Goal: Check status: Check status

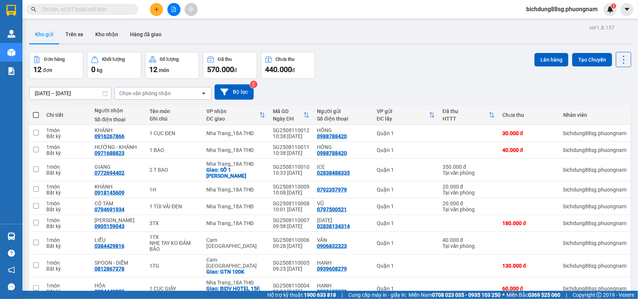
click at [350, 47] on div "ver 1.8.137 Kho gửi Trên xe Kho nhận Hàng đã giao Đơn hàng 12 đơn Khối lượng 0 …" at bounding box center [330, 183] width 608 height 322
click at [403, 62] on div "Đơn hàng 12 đơn Khối lượng 0 kg Số lượng 12 món Đã thu 570.000 đ Chưa thu 440.0…" at bounding box center [330, 65] width 602 height 27
click at [173, 8] on icon "file-add" at bounding box center [173, 9] width 5 height 5
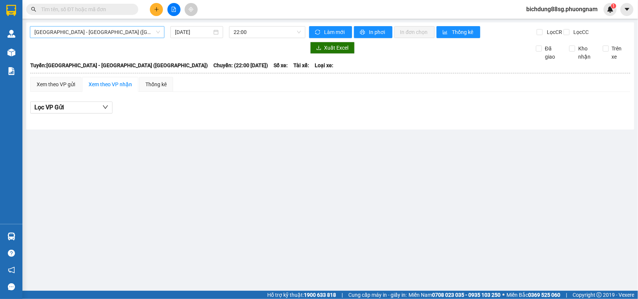
click at [90, 37] on span "[GEOGRAPHIC_DATA] - [GEOGRAPHIC_DATA] ([GEOGRAPHIC_DATA])" at bounding box center [97, 32] width 126 height 11
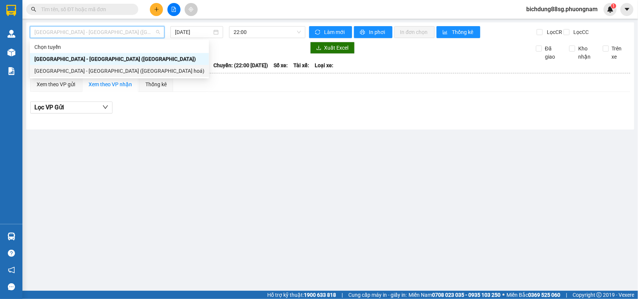
click at [98, 75] on div "[GEOGRAPHIC_DATA] - [GEOGRAPHIC_DATA] ([GEOGRAPHIC_DATA] hoá)" at bounding box center [119, 71] width 170 height 8
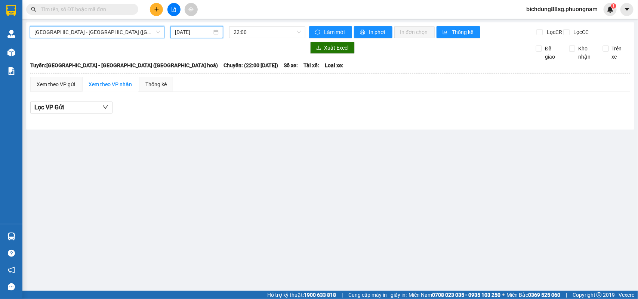
click at [189, 34] on input "[DATE]" at bounding box center [193, 32] width 37 height 8
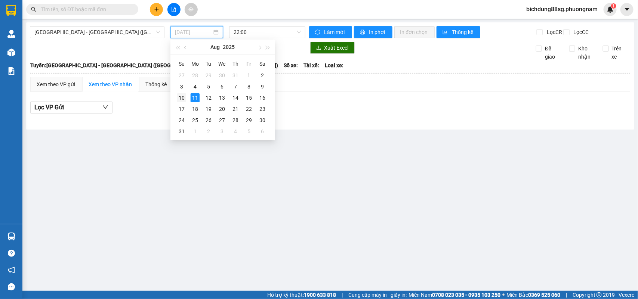
click at [184, 98] on div "10" at bounding box center [181, 97] width 9 height 9
type input "[DATE]"
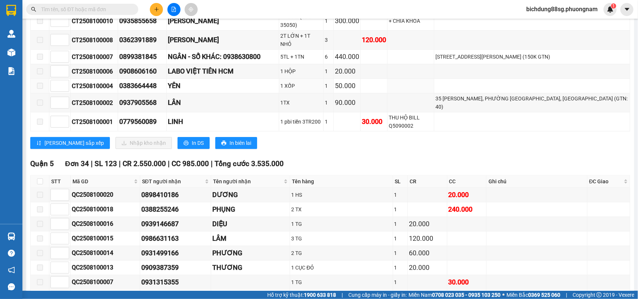
scroll to position [1121, 0]
